Goal: Task Accomplishment & Management: Use online tool/utility

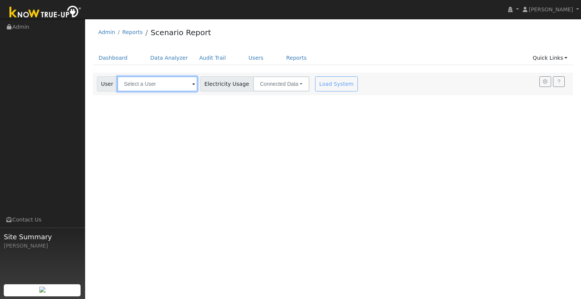
click at [181, 87] on input "text" at bounding box center [157, 83] width 80 height 15
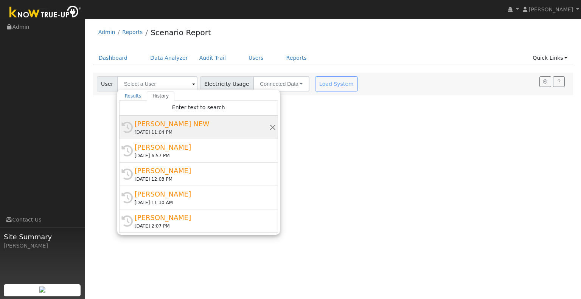
click at [198, 139] on div "History Damin Corona NEW 08/10/2025 11:04 PM" at bounding box center [198, 150] width 159 height 23
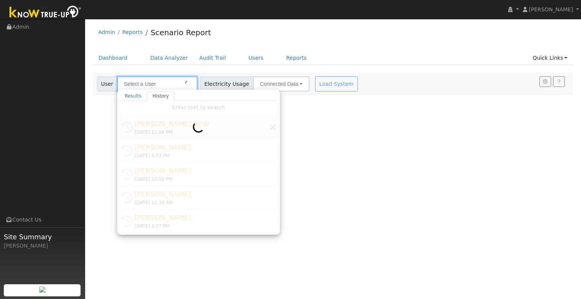
type input "Damin Corona NEW"
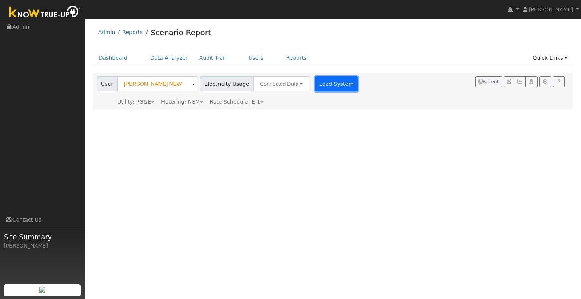
click at [327, 82] on button "Load System" at bounding box center [336, 83] width 43 height 15
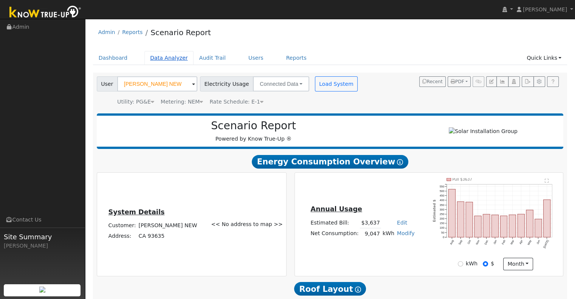
click at [165, 54] on link "Data Analyzer" at bounding box center [168, 58] width 49 height 14
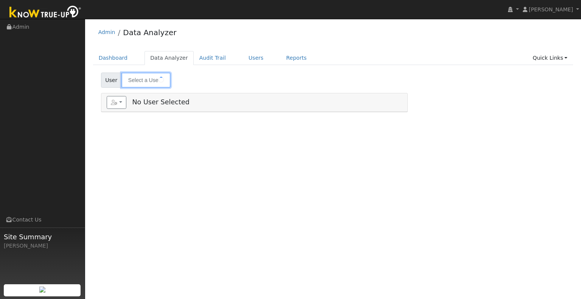
type input "[PERSON_NAME] NEW"
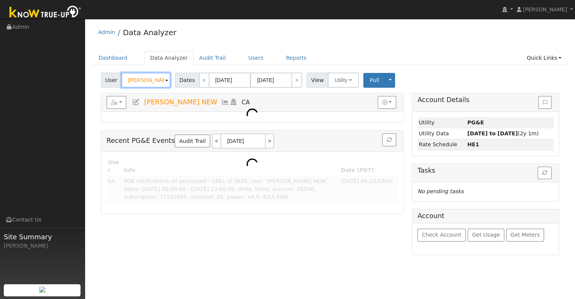
click at [162, 82] on input "[PERSON_NAME] NEW" at bounding box center [145, 80] width 49 height 15
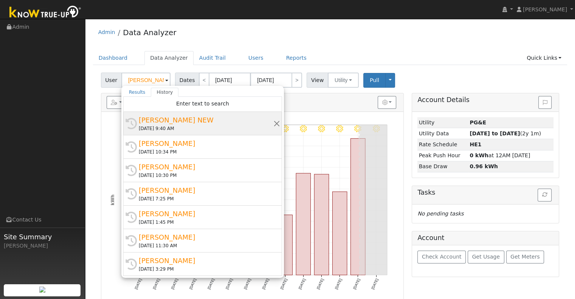
click at [188, 116] on div "[PERSON_NAME] NEW" at bounding box center [206, 120] width 135 height 10
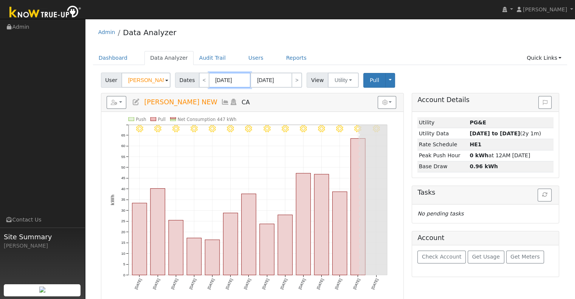
click at [239, 80] on input "[DATE]" at bounding box center [230, 80] width 42 height 15
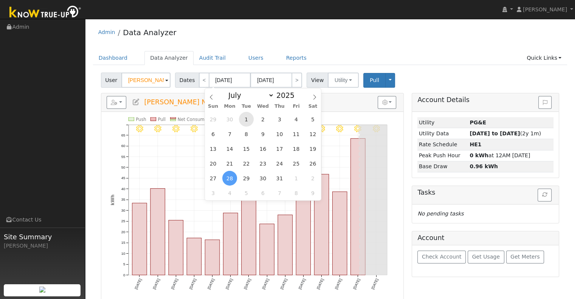
click at [242, 116] on span "1" at bounding box center [246, 119] width 15 height 15
type input "[DATE]"
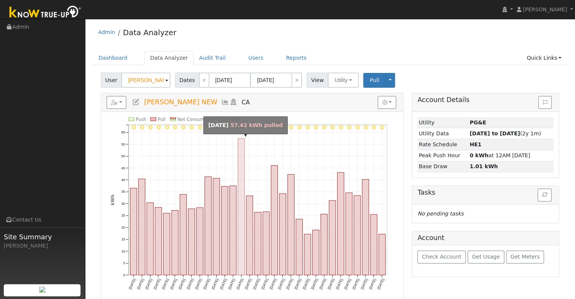
click at [239, 156] on rect "onclick=""" at bounding box center [241, 207] width 7 height 136
type input "[DATE]"
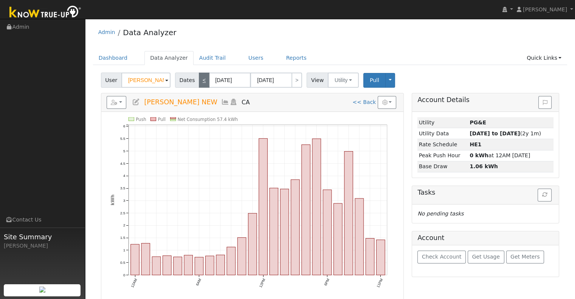
click at [200, 81] on link "<" at bounding box center [204, 80] width 11 height 15
type input "[DATE]"
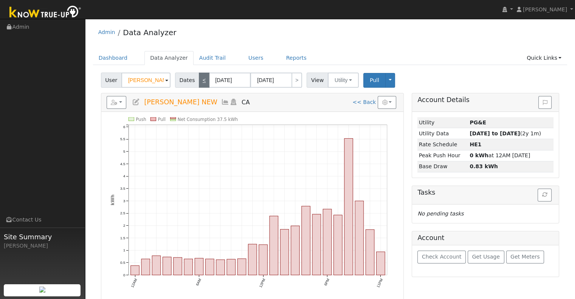
click at [200, 81] on link "<" at bounding box center [204, 80] width 11 height 15
type input "[DATE]"
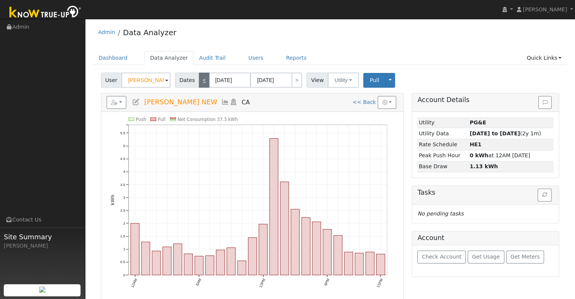
click at [200, 81] on link "<" at bounding box center [204, 80] width 11 height 15
type input "[DATE]"
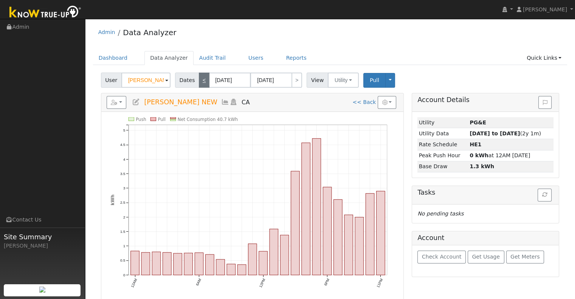
click at [199, 79] on link "<" at bounding box center [204, 80] width 11 height 15
type input "[DATE]"
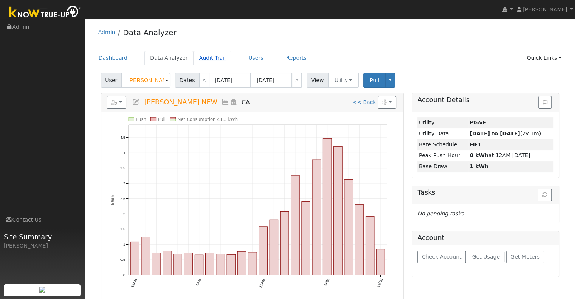
click at [207, 58] on link "Audit Trail" at bounding box center [213, 58] width 38 height 14
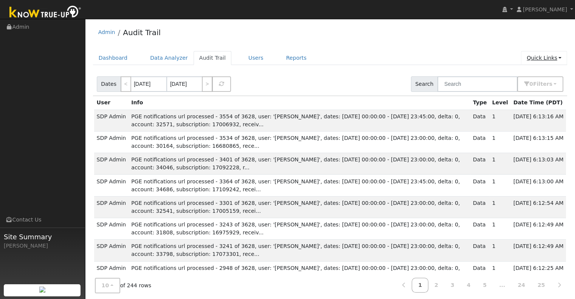
click at [550, 59] on link "Quick Links" at bounding box center [544, 58] width 46 height 14
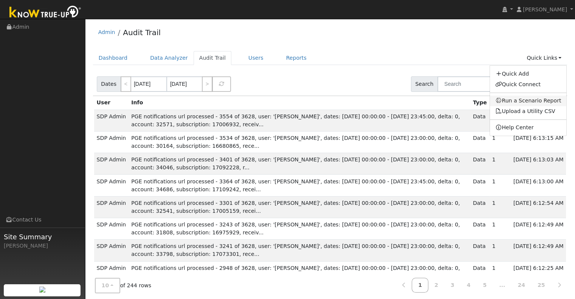
click at [546, 98] on link "Run a Scenario Report" at bounding box center [528, 101] width 77 height 11
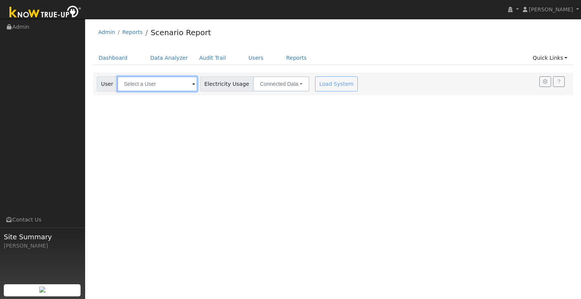
click at [149, 81] on input "text" at bounding box center [157, 83] width 80 height 15
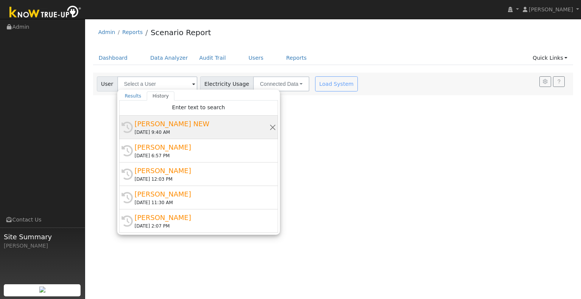
click at [153, 122] on div "[PERSON_NAME] NEW" at bounding box center [202, 124] width 135 height 10
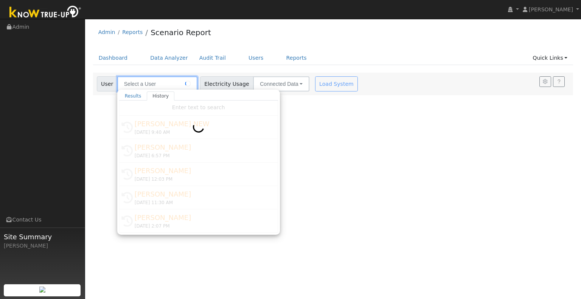
type input "[PERSON_NAME] NEW"
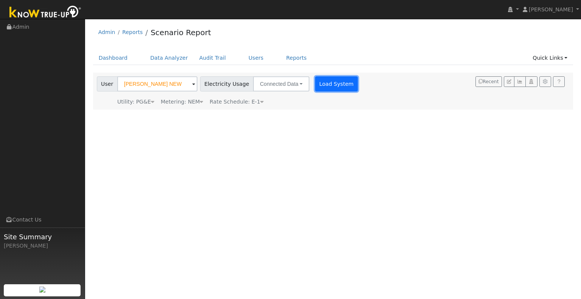
click at [324, 85] on button "Load System" at bounding box center [336, 83] width 43 height 15
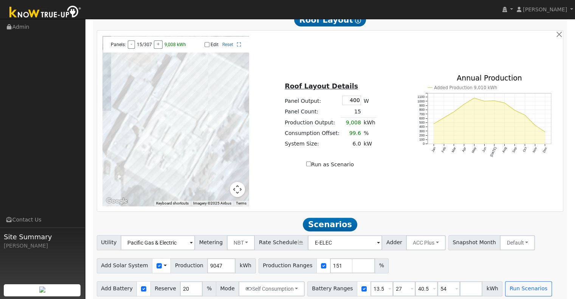
scroll to position [277, 0]
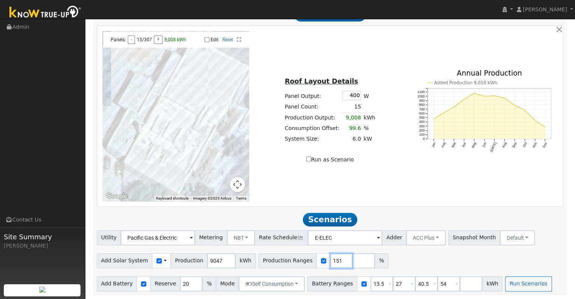
drag, startPoint x: 324, startPoint y: 260, endPoint x: 328, endPoint y: 264, distance: 6.2
click at [330, 264] on input "151" at bounding box center [341, 260] width 23 height 15
type input "124"
click at [393, 287] on input "27" at bounding box center [404, 283] width 23 height 15
type input "40.5"
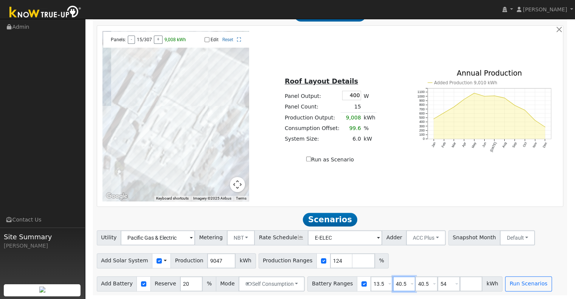
type input "54"
type input "5"
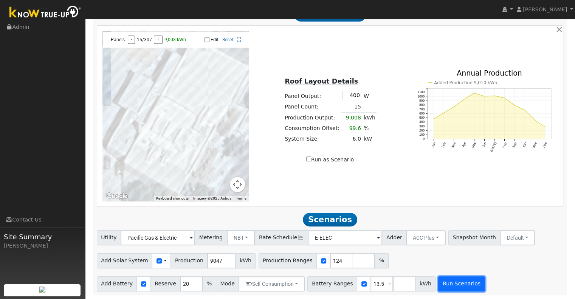
click at [438, 282] on button "Run Scenarios" at bounding box center [461, 283] width 46 height 15
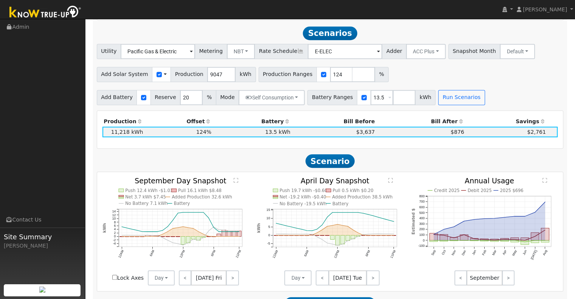
scroll to position [467, 0]
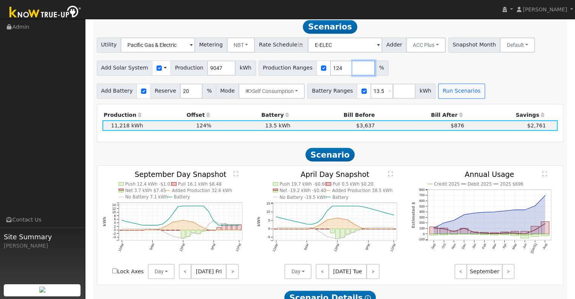
click at [352, 69] on input "number" at bounding box center [363, 67] width 23 height 15
type input "150"
click at [393, 90] on input "number" at bounding box center [404, 91] width 23 height 15
type input ".2"
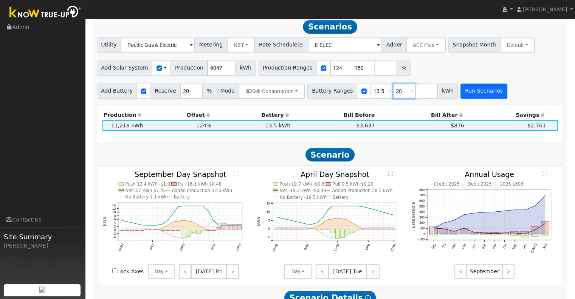
type input "20"
click at [474, 98] on button "Run Scenarios" at bounding box center [483, 91] width 46 height 15
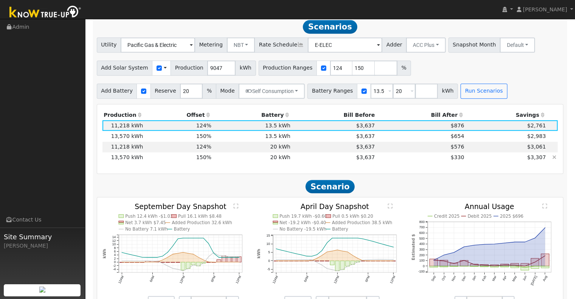
click at [148, 162] on td "150%" at bounding box center [178, 157] width 68 height 11
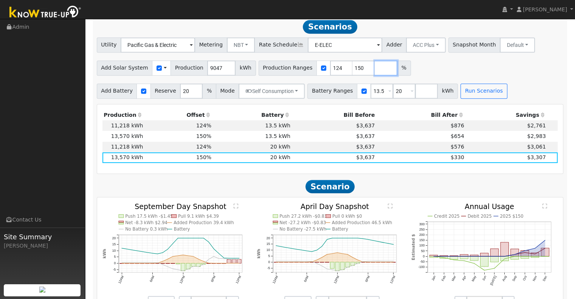
click at [375, 76] on input "number" at bounding box center [386, 67] width 23 height 15
type input "164"
click at [465, 91] on button "Run Scenarios" at bounding box center [483, 91] width 46 height 15
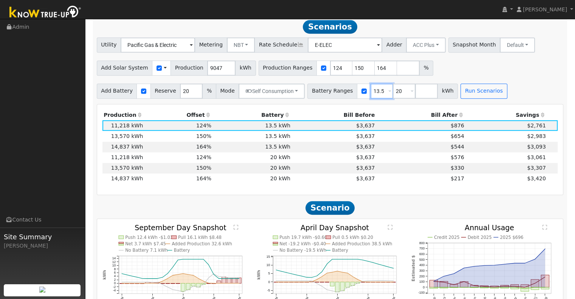
drag, startPoint x: 369, startPoint y: 96, endPoint x: 398, endPoint y: 93, distance: 28.9
click at [383, 93] on div "Battery Ranges 13.5 Overrides Reserve % Mode None None Self Consumption Peak Sa…" at bounding box center [382, 91] width 150 height 15
type input "20"
type input "2"
type input "10"
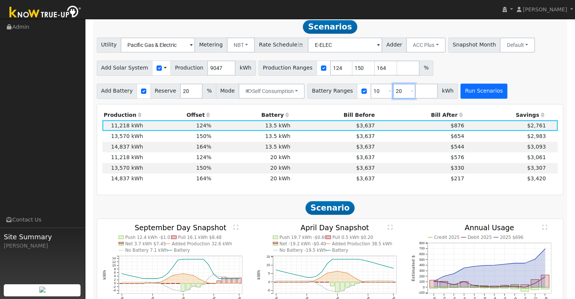
type input "20"
click at [460, 99] on button "Run Scenarios" at bounding box center [483, 91] width 46 height 15
